Goal: Task Accomplishment & Management: Manage account settings

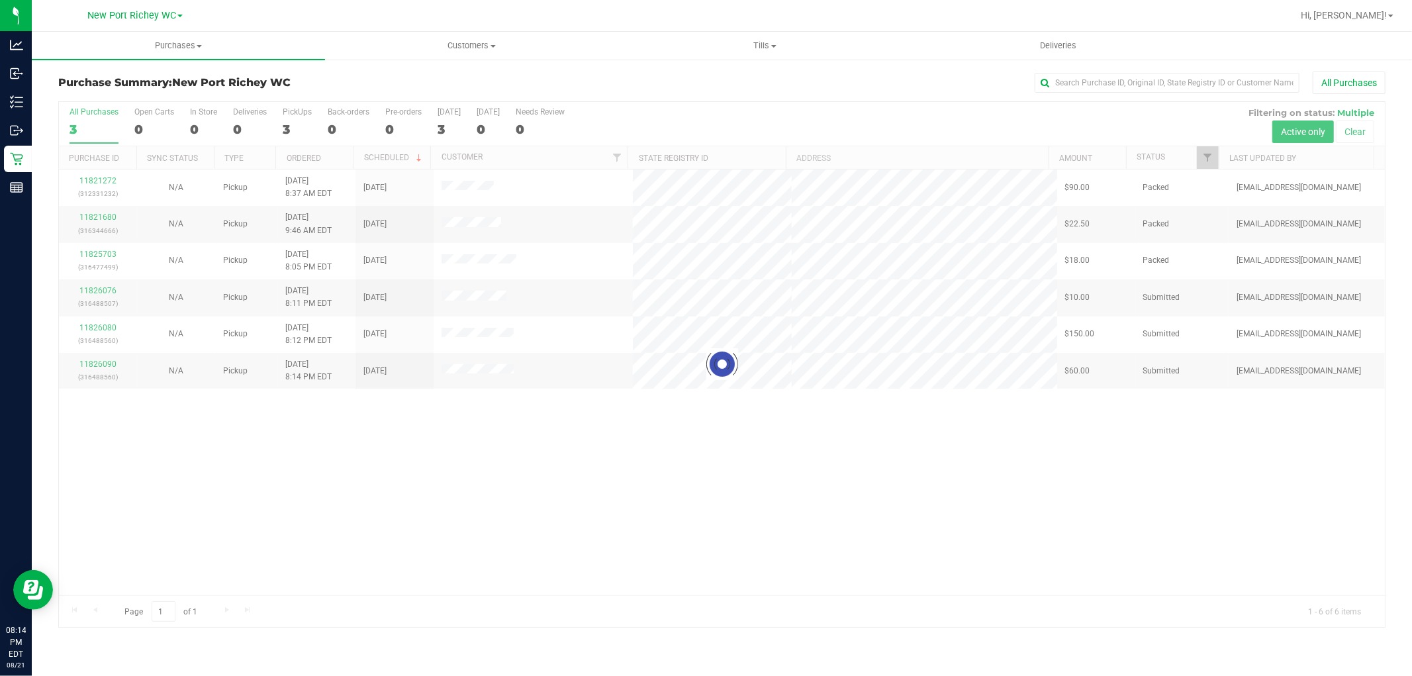
click at [352, 452] on div at bounding box center [722, 364] width 1326 height 525
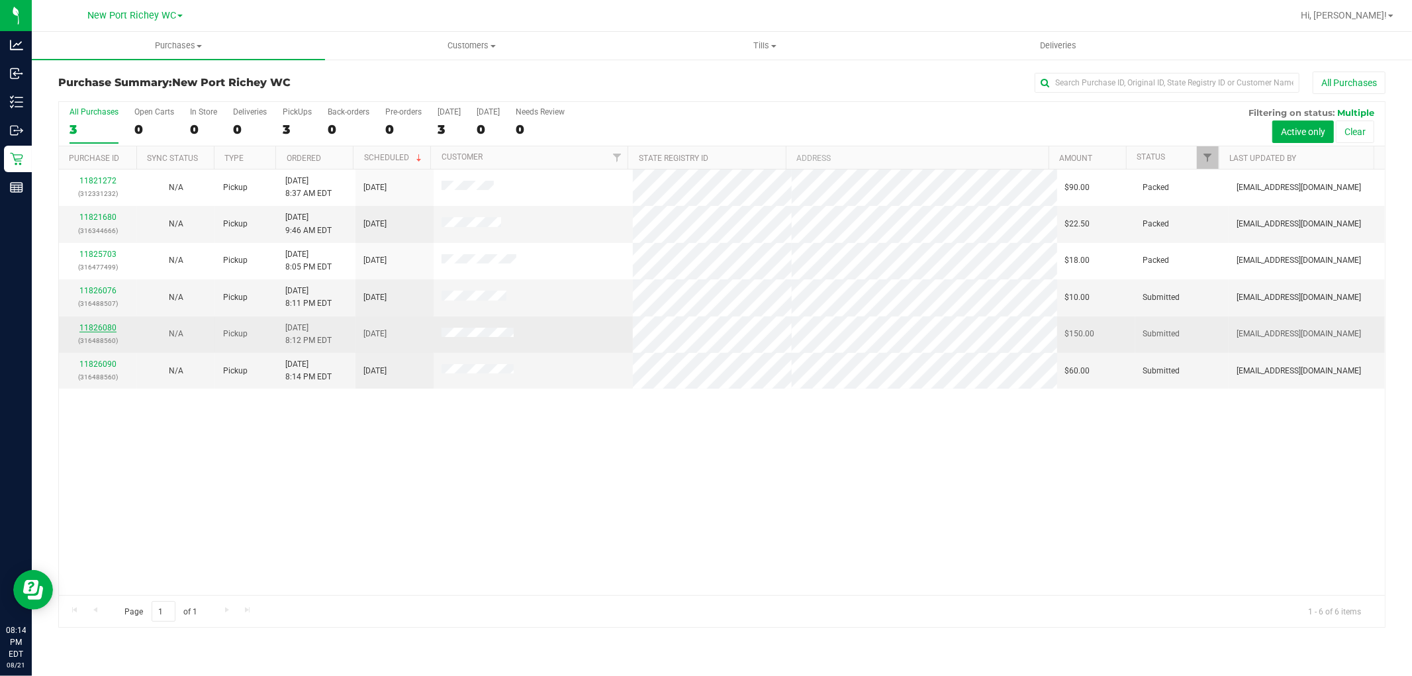
click at [104, 329] on link "11826080" at bounding box center [97, 327] width 37 height 9
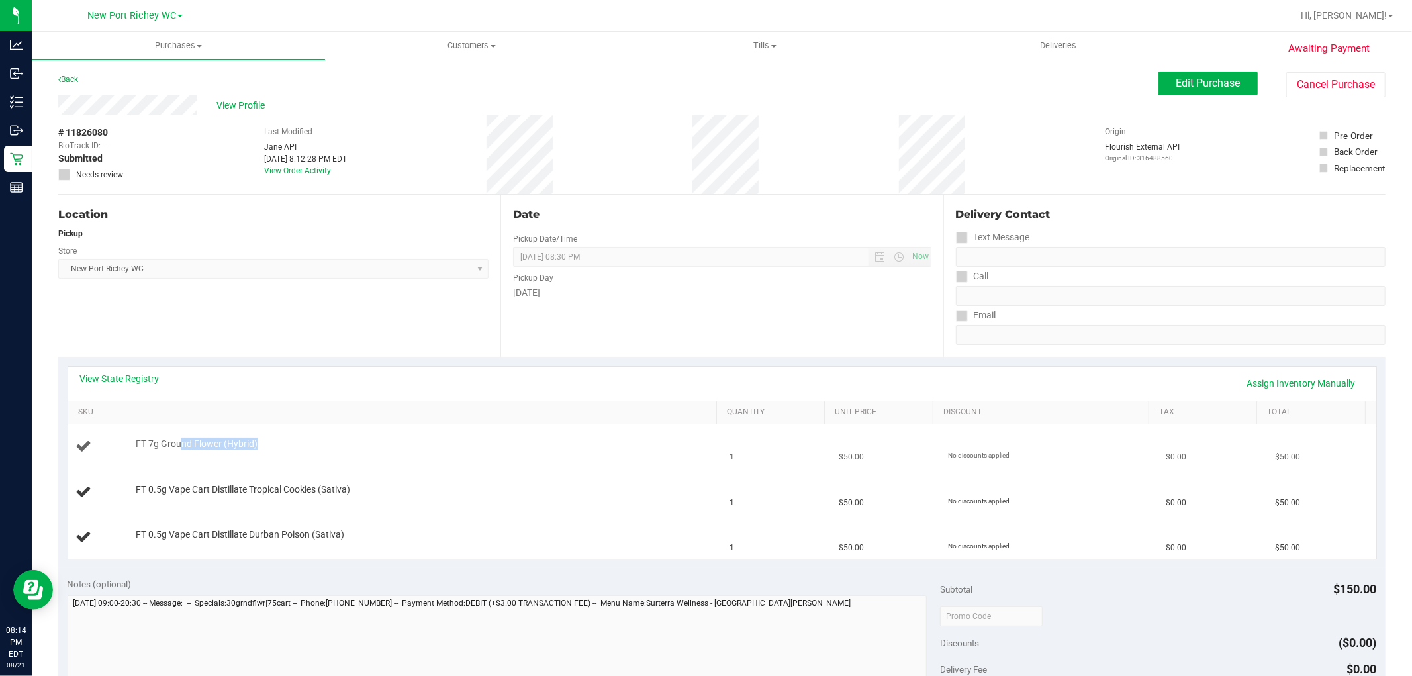
drag, startPoint x: 181, startPoint y: 448, endPoint x: 342, endPoint y: 459, distance: 160.6
click at [340, 459] on td "FT 7g Ground Flower (Hybrid)" at bounding box center [395, 446] width 654 height 45
drag, startPoint x: 169, startPoint y: 491, endPoint x: 305, endPoint y: 489, distance: 136.4
click at [305, 489] on span "FT 0.5g Vape Cart Distillate Tropical Cookies (Sativa)" at bounding box center [243, 489] width 215 height 13
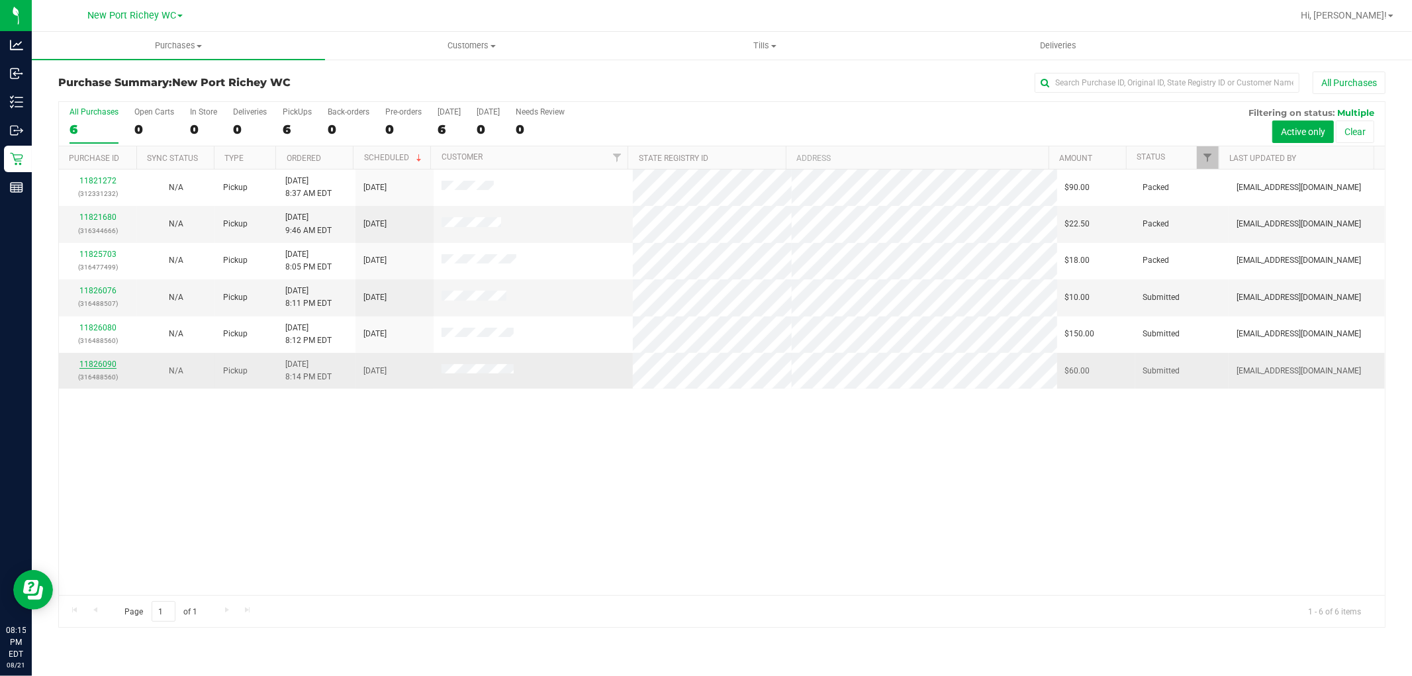
click at [111, 363] on link "11826090" at bounding box center [97, 364] width 37 height 9
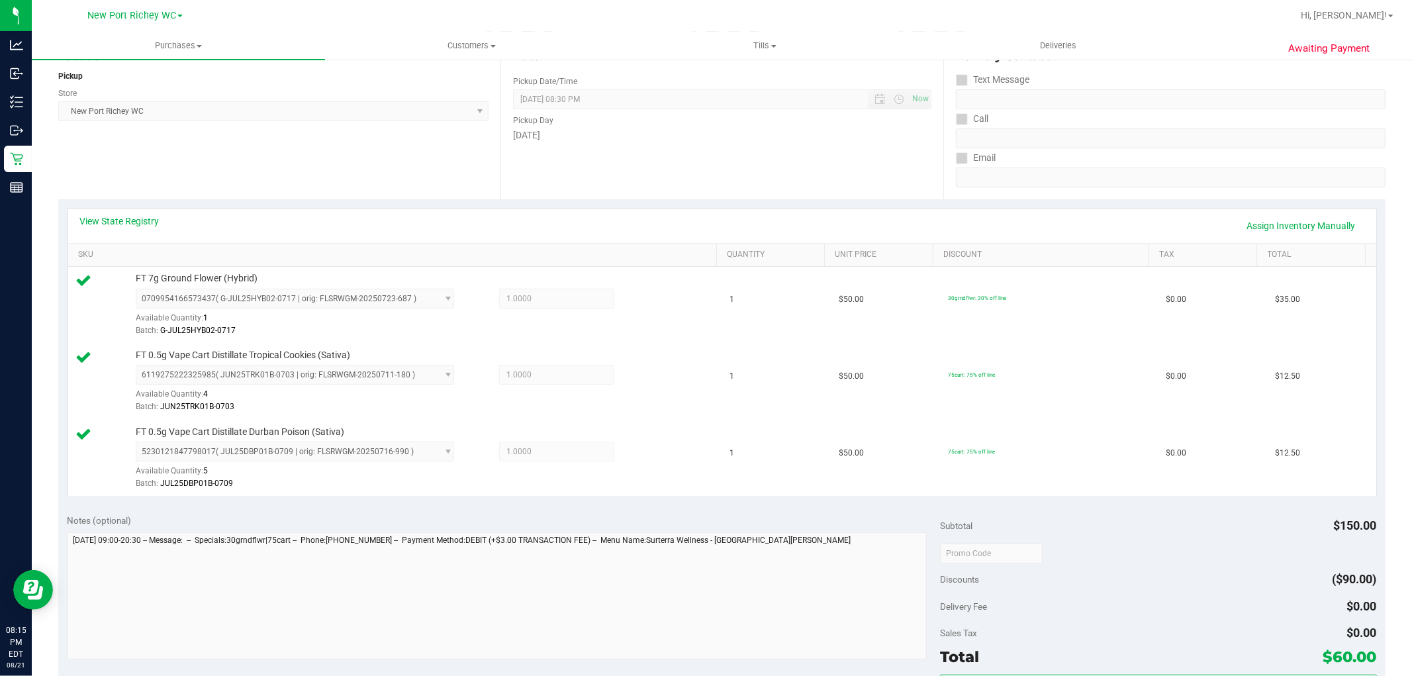
scroll to position [514, 0]
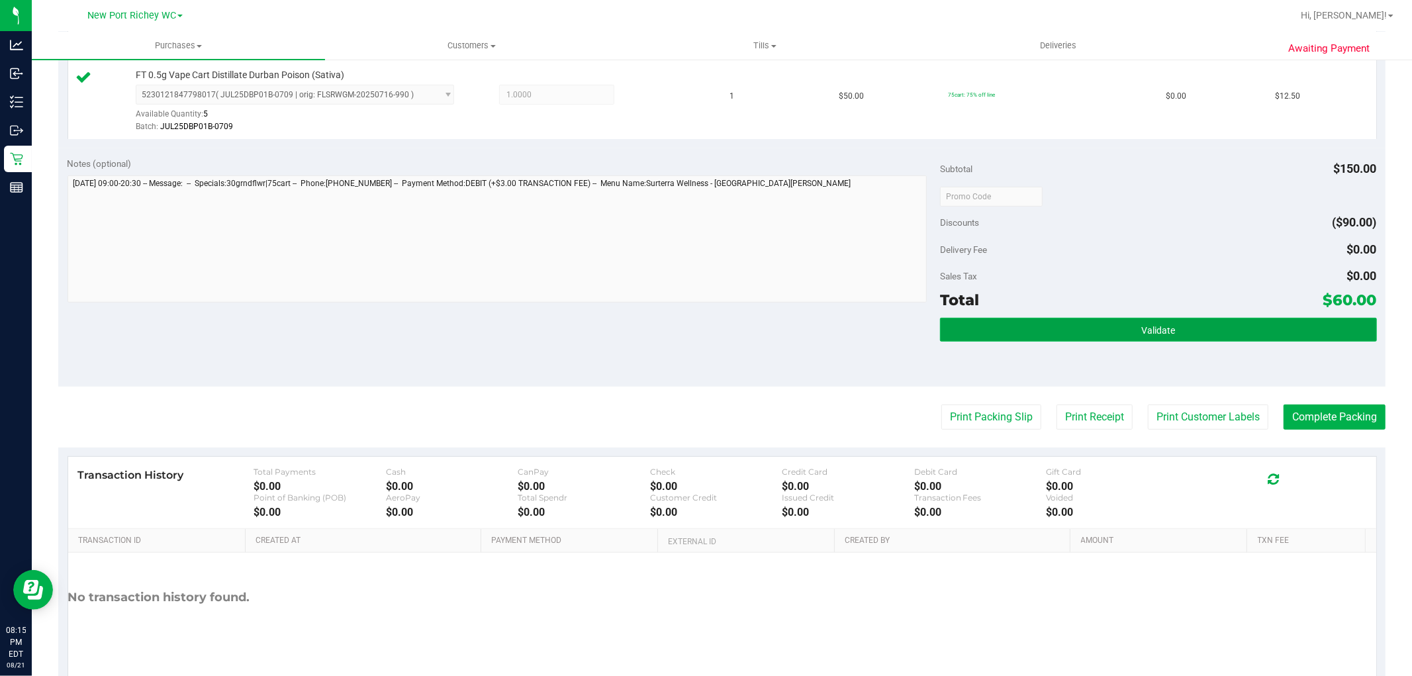
click at [1165, 328] on span "Validate" at bounding box center [1159, 330] width 34 height 11
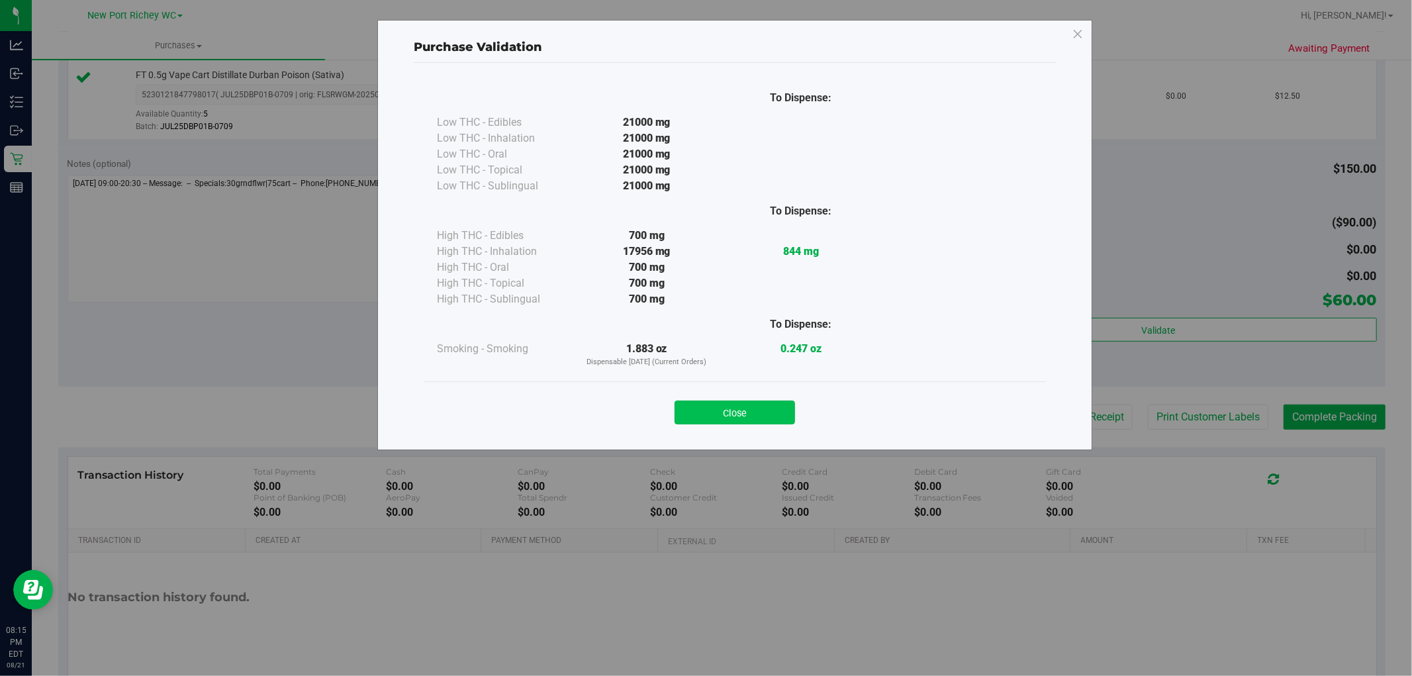
click at [742, 405] on button "Close" at bounding box center [735, 413] width 121 height 24
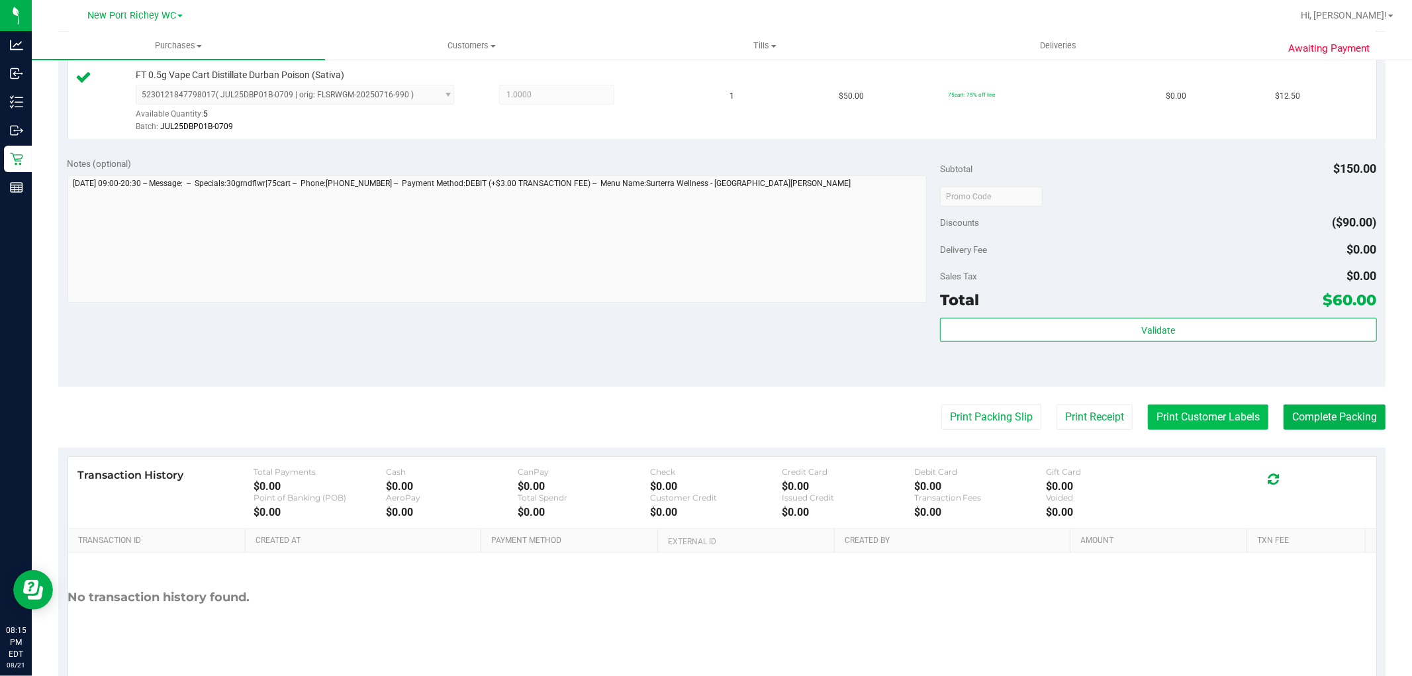
click at [1171, 419] on button "Print Customer Labels" at bounding box center [1208, 417] width 121 height 25
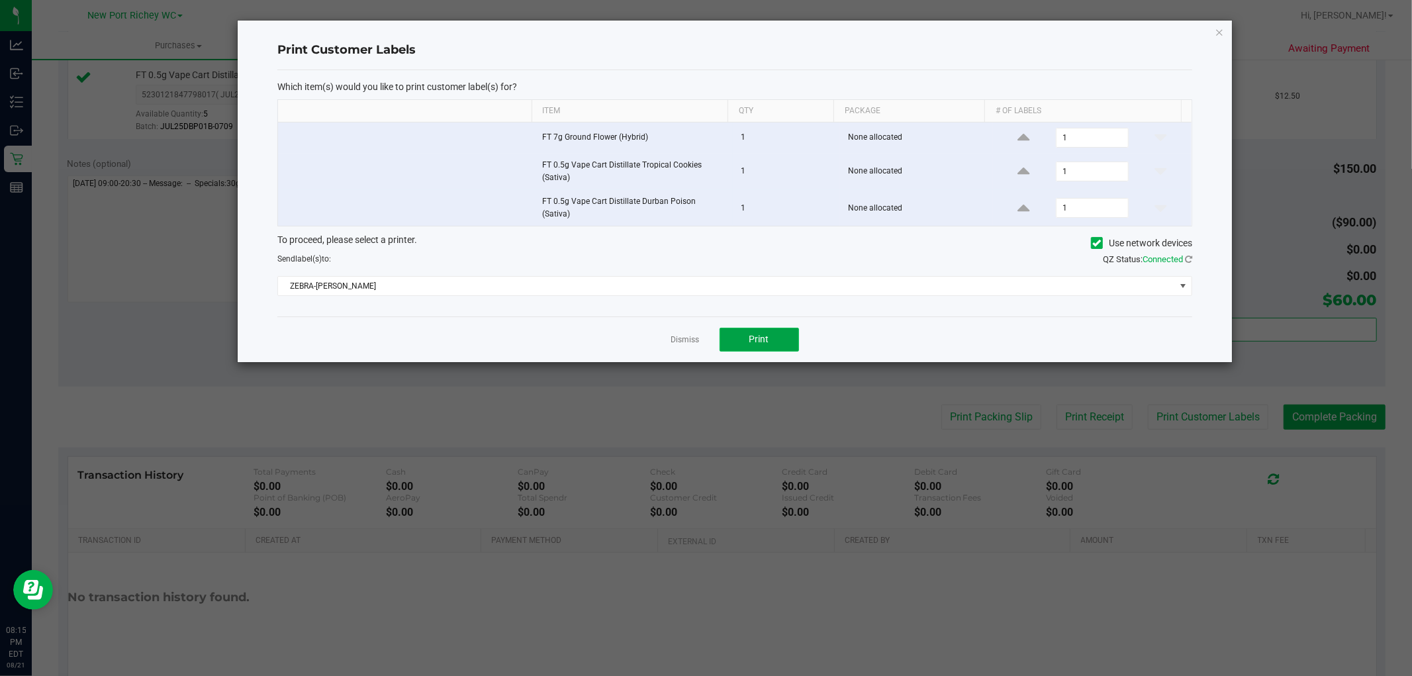
click at [772, 339] on button "Print" at bounding box center [759, 340] width 79 height 24
click at [682, 336] on link "Dismiss" at bounding box center [685, 339] width 28 height 11
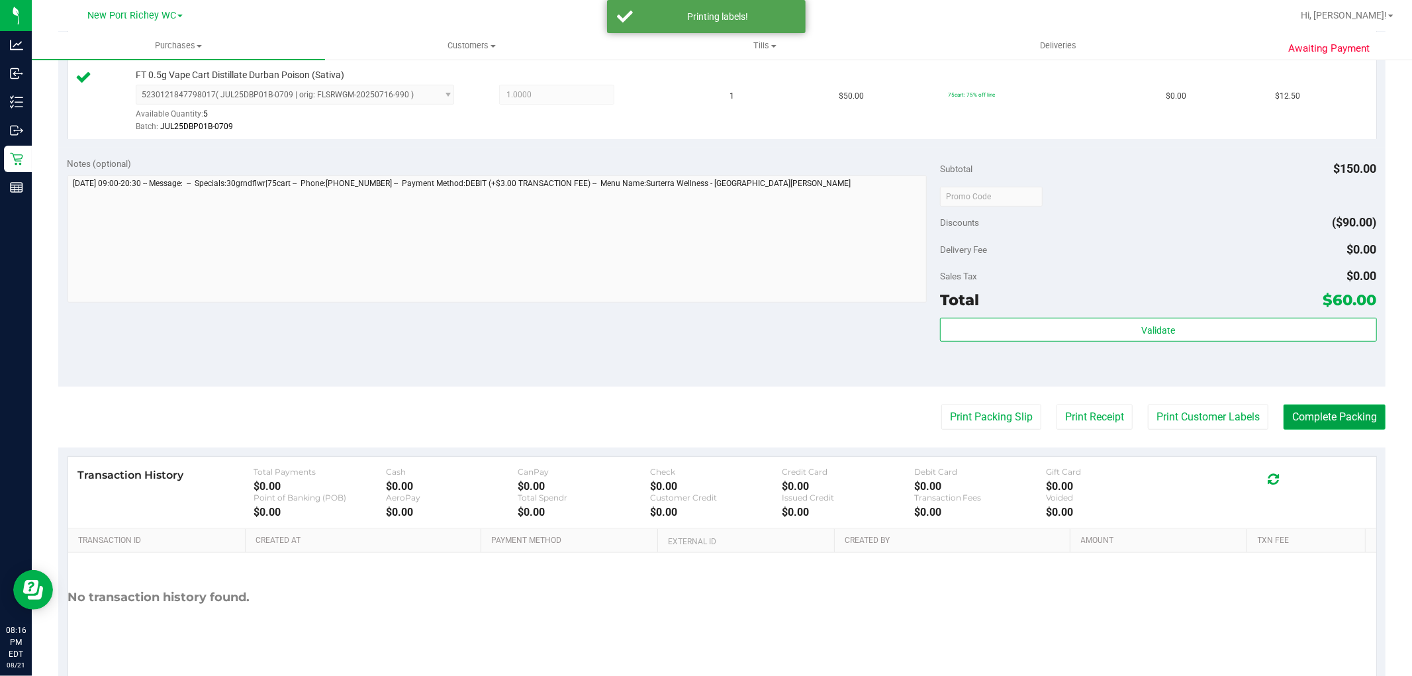
click at [1325, 418] on button "Complete Packing" at bounding box center [1335, 417] width 102 height 25
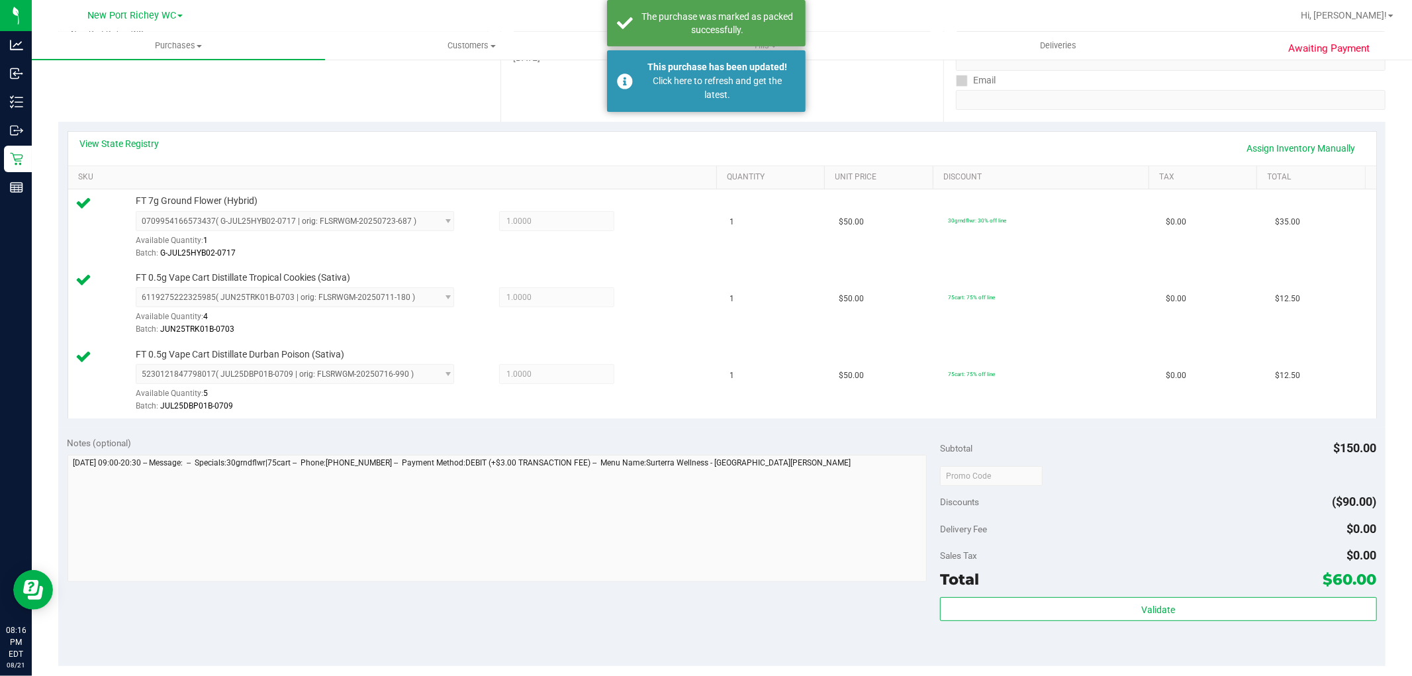
scroll to position [0, 0]
